Goal: Task Accomplishment & Management: Manage account settings

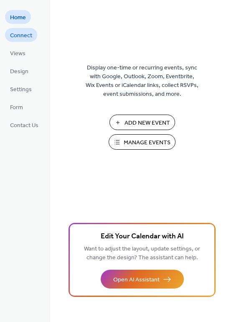
click at [27, 37] on span "Connect" at bounding box center [21, 35] width 22 height 9
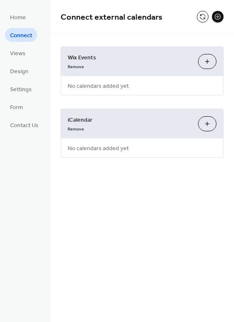
click at [207, 62] on button "Customize" at bounding box center [207, 61] width 18 height 15
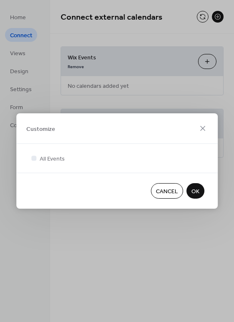
click at [194, 188] on span "OK" at bounding box center [195, 191] width 8 height 9
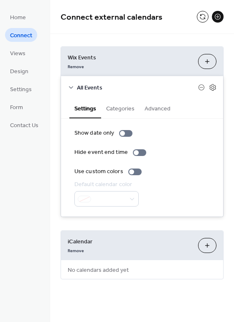
click at [208, 247] on button "Add iCalendar" at bounding box center [207, 245] width 18 height 15
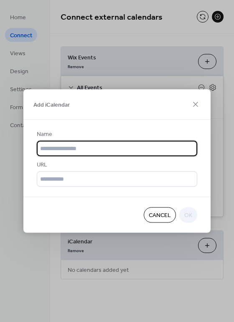
click at [166, 214] on span "Cancel" at bounding box center [160, 215] width 22 height 9
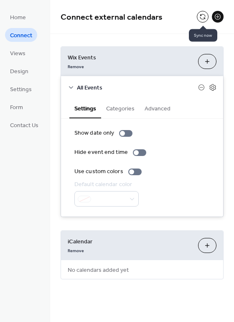
click at [204, 15] on button at bounding box center [203, 17] width 12 height 12
click at [219, 16] on button at bounding box center [218, 17] width 12 height 12
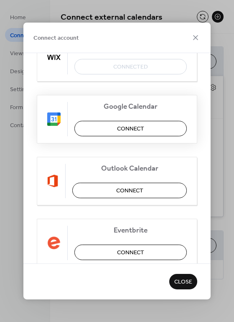
scroll to position [42, 0]
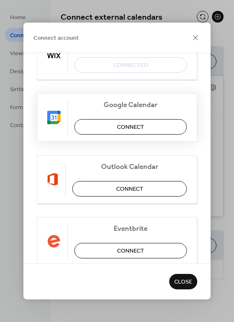
click at [126, 127] on span "Connect" at bounding box center [130, 127] width 27 height 9
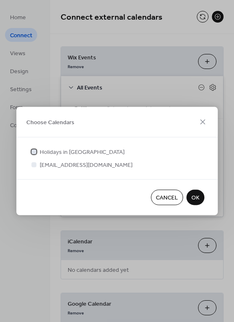
click at [34, 151] on div at bounding box center [33, 151] width 5 height 5
click at [33, 165] on div at bounding box center [33, 164] width 5 height 5
click at [32, 164] on div at bounding box center [33, 164] width 5 height 5
click at [36, 165] on div at bounding box center [33, 164] width 5 height 5
click at [33, 163] on div at bounding box center [33, 164] width 5 height 5
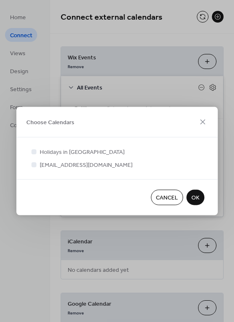
click at [46, 165] on span "[EMAIL_ADDRESS][DOMAIN_NAME]" at bounding box center [86, 165] width 93 height 9
click at [196, 200] on span "OK" at bounding box center [195, 197] width 8 height 9
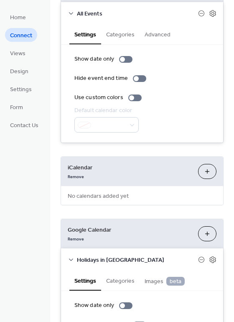
scroll to position [41, 0]
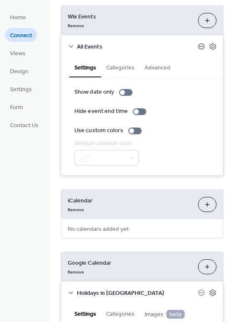
click at [199, 45] on icon at bounding box center [201, 46] width 7 height 7
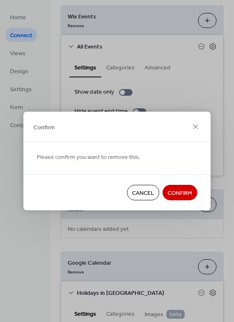
click at [182, 190] on span "Confirm" at bounding box center [180, 193] width 25 height 9
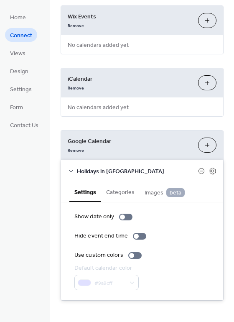
scroll to position [0, 0]
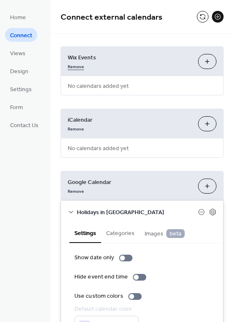
click at [80, 66] on link "Remove" at bounding box center [76, 65] width 16 height 9
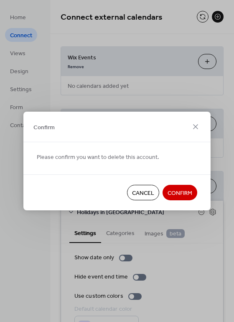
click at [180, 191] on span "Confirm" at bounding box center [180, 193] width 25 height 9
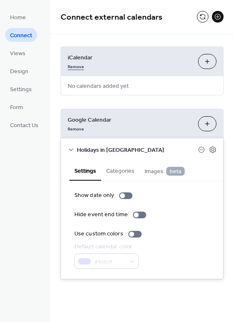
click at [79, 67] on link "Remove" at bounding box center [76, 65] width 16 height 9
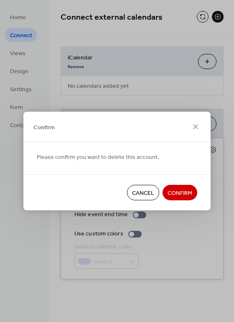
click at [178, 191] on span "Confirm" at bounding box center [180, 193] width 25 height 9
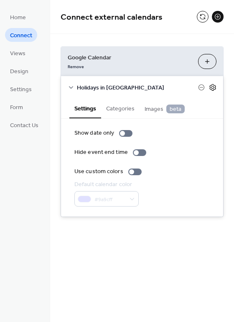
click at [214, 87] on icon at bounding box center [213, 88] width 8 height 8
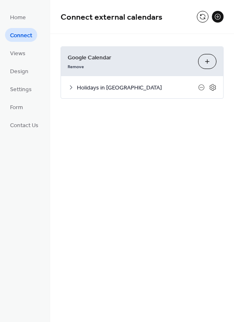
click at [73, 88] on icon at bounding box center [71, 87] width 7 height 7
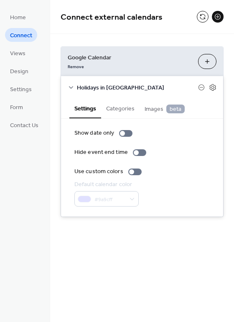
click at [208, 61] on button "Choose Calendars" at bounding box center [207, 61] width 18 height 15
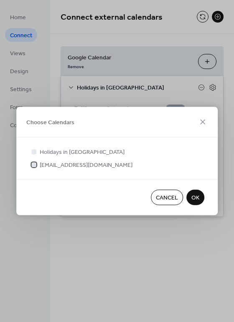
click at [54, 163] on span "[EMAIL_ADDRESS][DOMAIN_NAME]" at bounding box center [86, 165] width 93 height 9
click at [200, 194] on button "OK" at bounding box center [195, 197] width 18 height 15
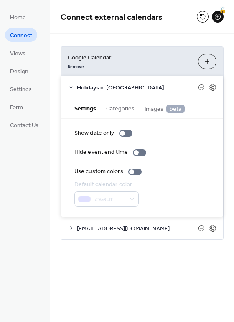
click at [73, 229] on icon at bounding box center [71, 228] width 7 height 7
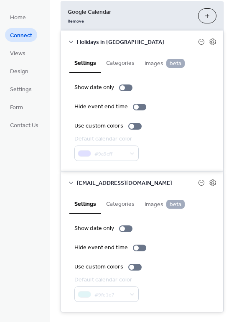
scroll to position [61, 0]
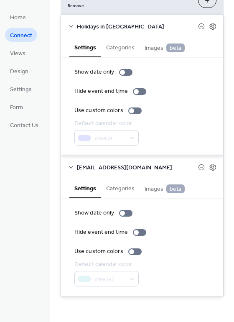
click at [122, 190] on button "Categories" at bounding box center [120, 187] width 38 height 19
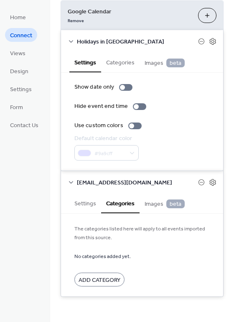
click at [85, 201] on button "Settings" at bounding box center [85, 202] width 32 height 19
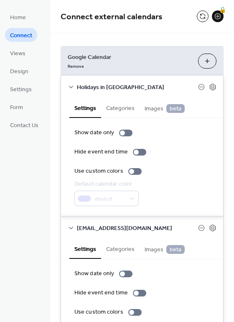
scroll to position [0, 0]
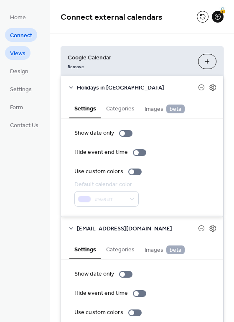
click at [18, 55] on span "Views" at bounding box center [17, 53] width 15 height 9
